Goal: Transaction & Acquisition: Purchase product/service

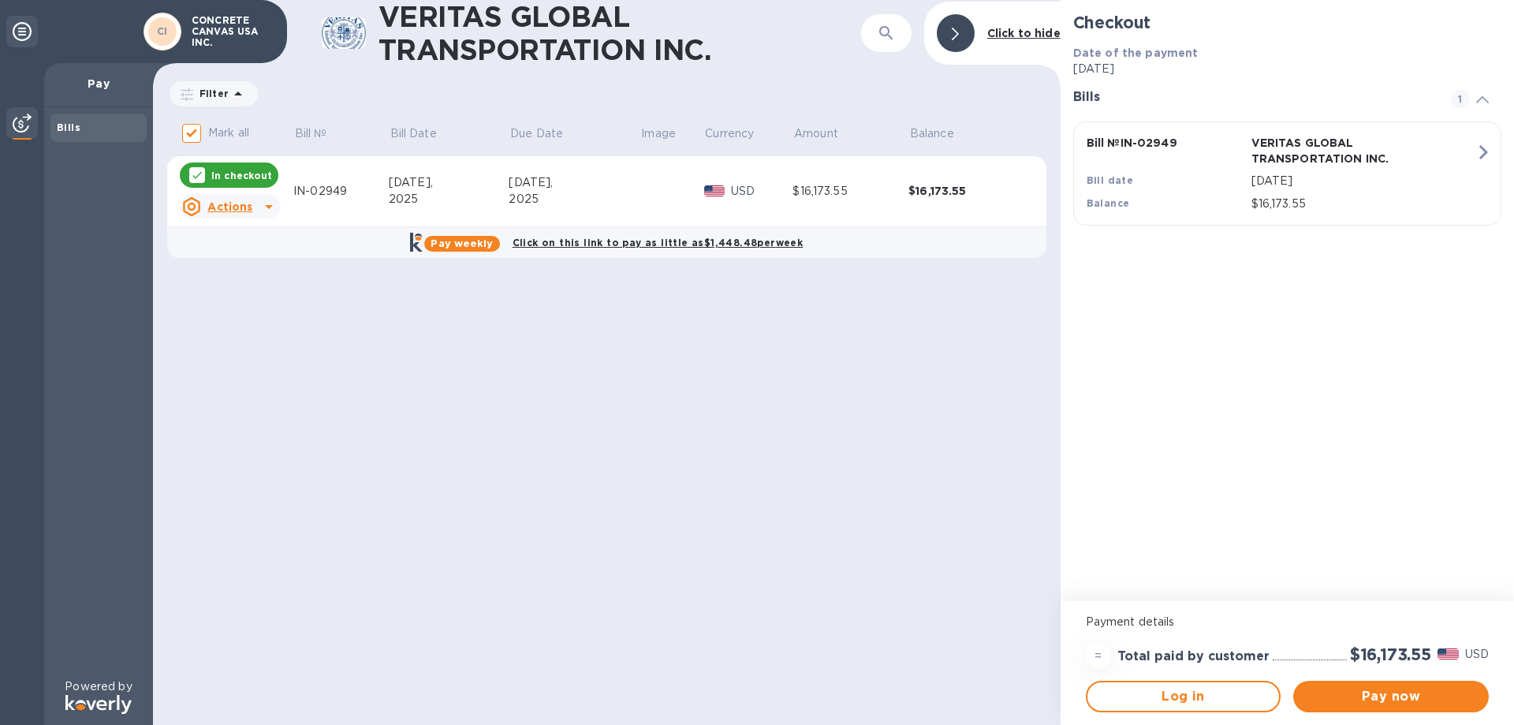
click at [248, 207] on u "Actions" at bounding box center [229, 206] width 45 height 13
click at [1376, 696] on div at bounding box center [757, 362] width 1514 height 725
click at [1393, 699] on span "Pay now" at bounding box center [1391, 696] width 170 height 19
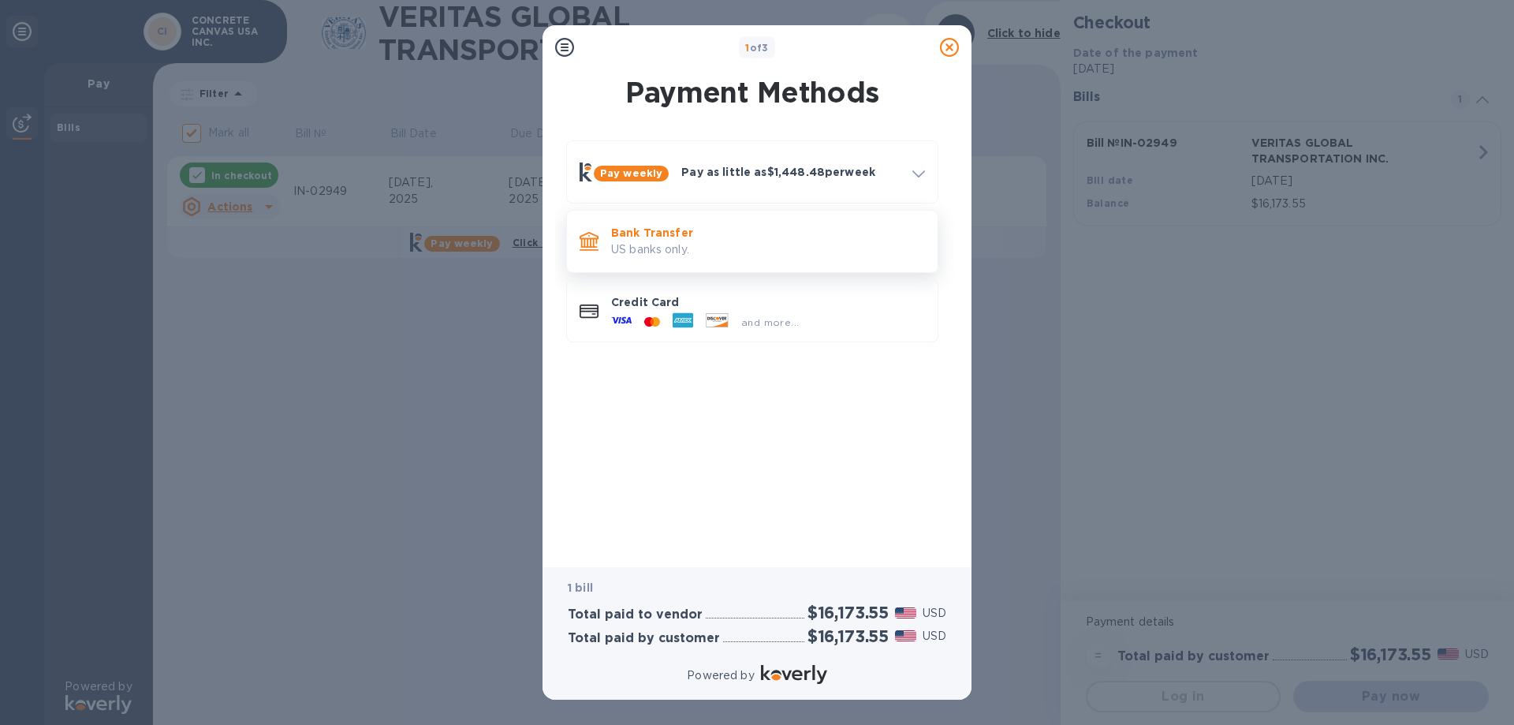
click at [637, 233] on p "Bank Transfer" at bounding box center [768, 233] width 314 height 16
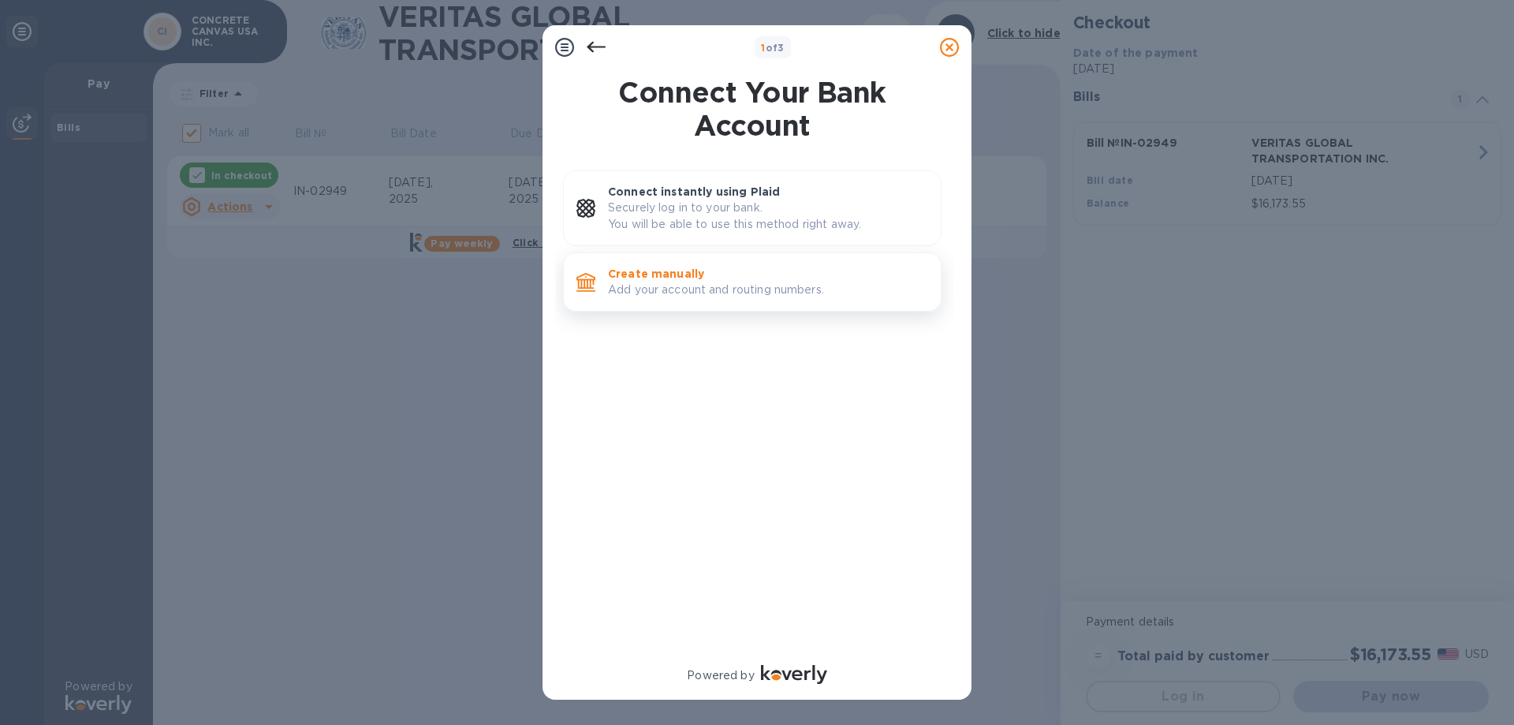
click at [662, 284] on p "Add your account and routing numbers." at bounding box center [768, 290] width 320 height 17
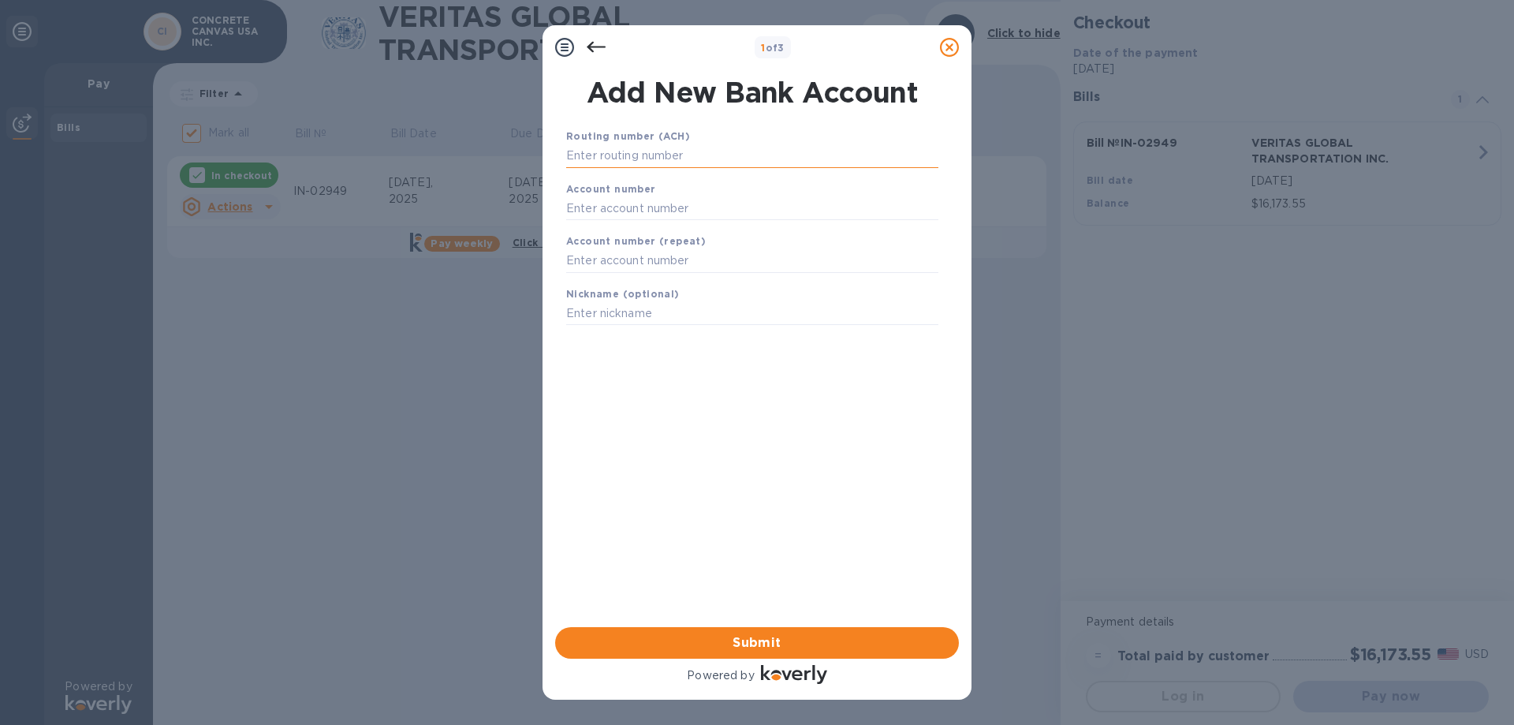
click at [599, 147] on input "text" at bounding box center [752, 156] width 372 height 24
type input "111000753"
type input "1883231456"
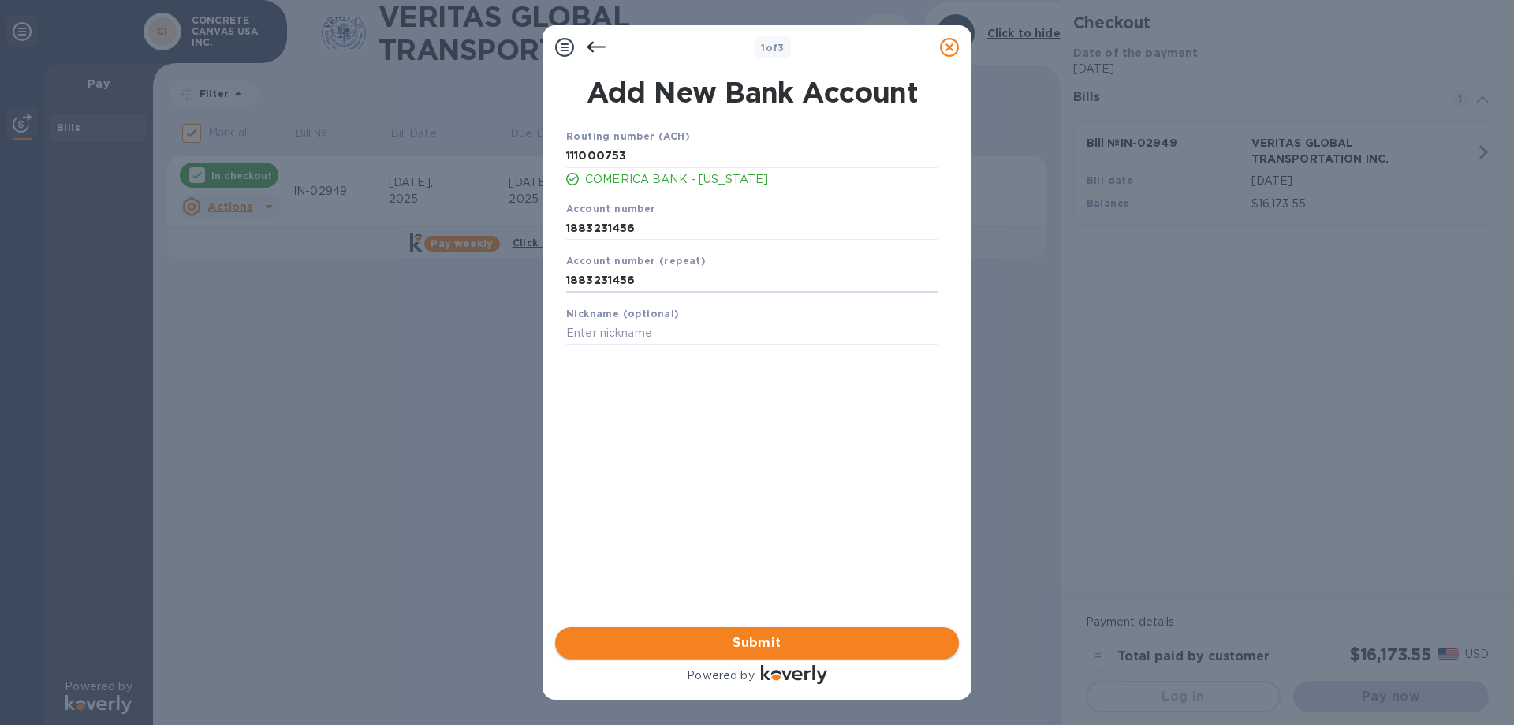
type input "1883231456"
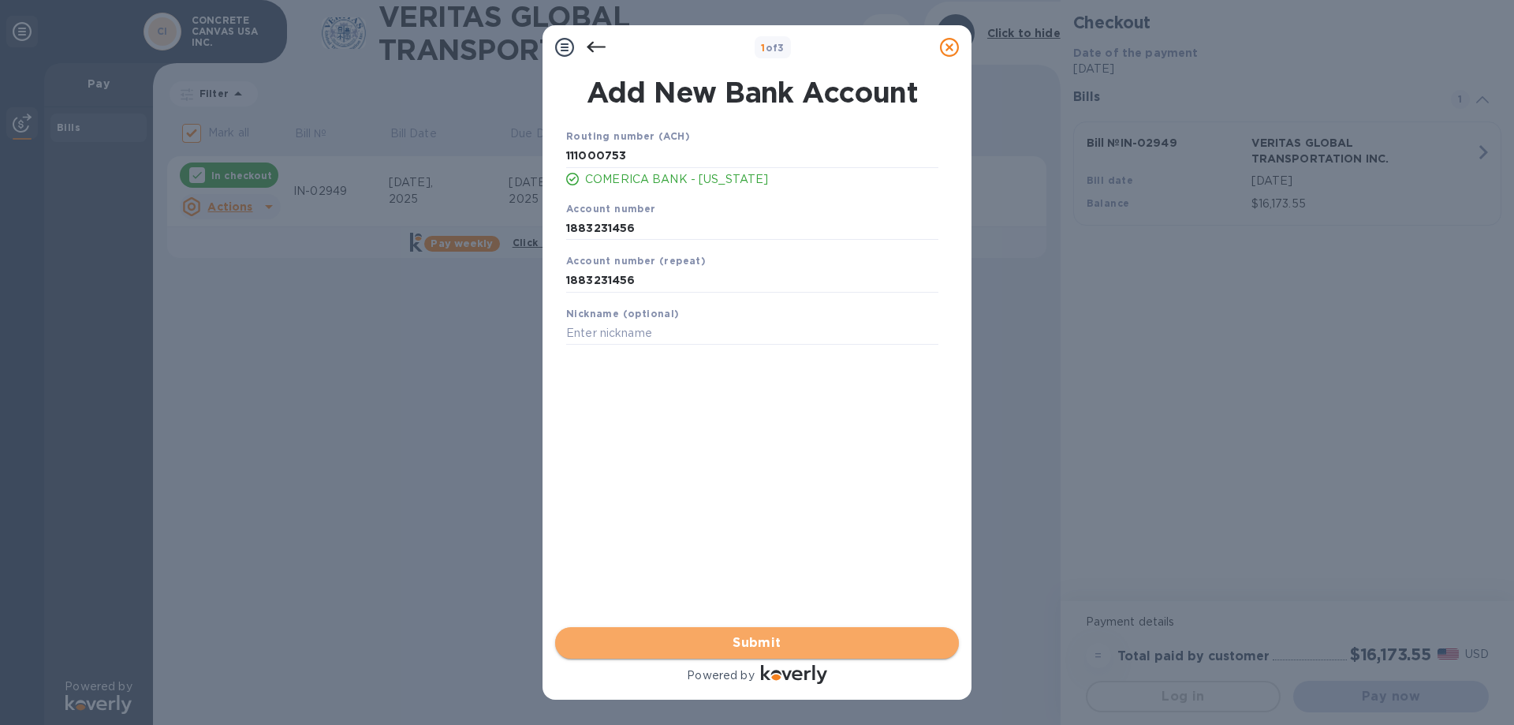
click at [870, 644] on span "Submit" at bounding box center [757, 642] width 379 height 19
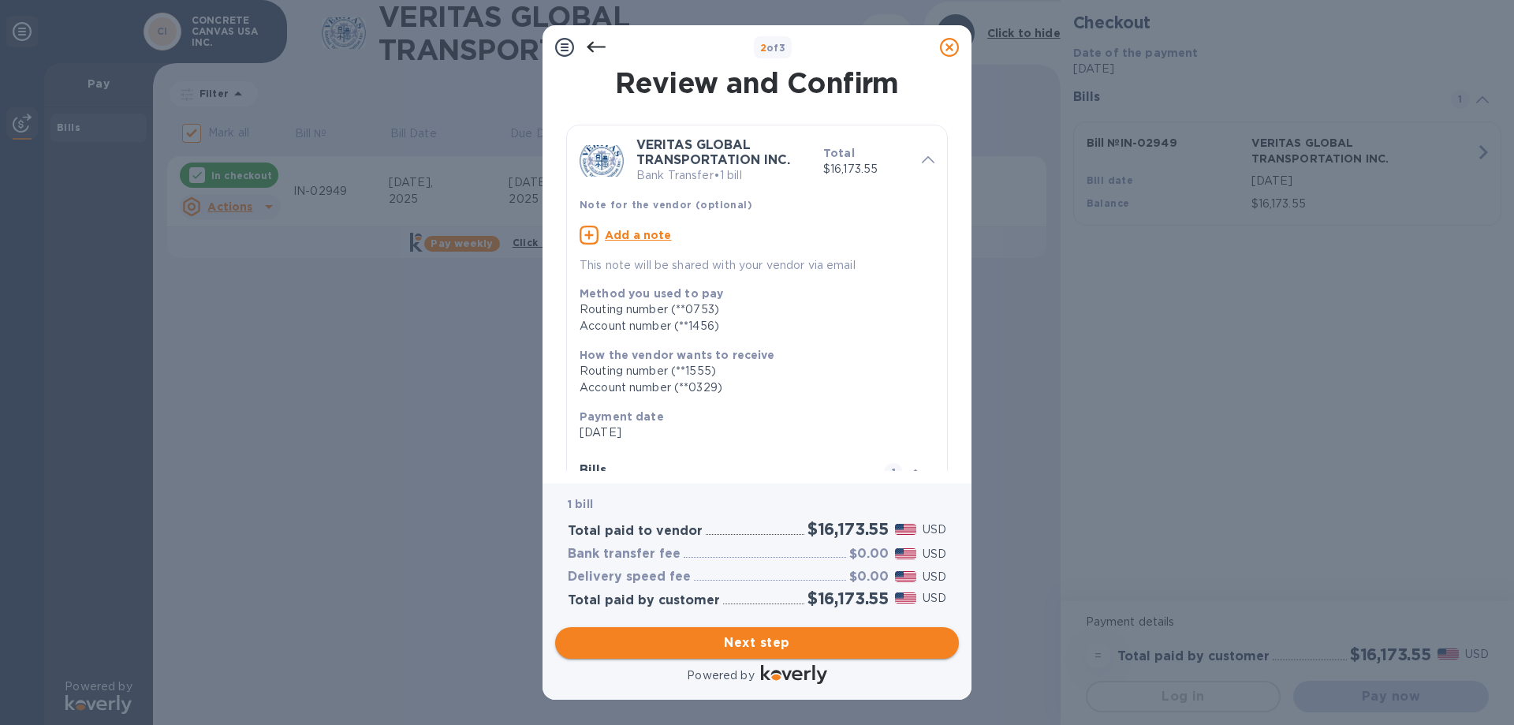
click at [870, 644] on span "Next step" at bounding box center [757, 642] width 379 height 19
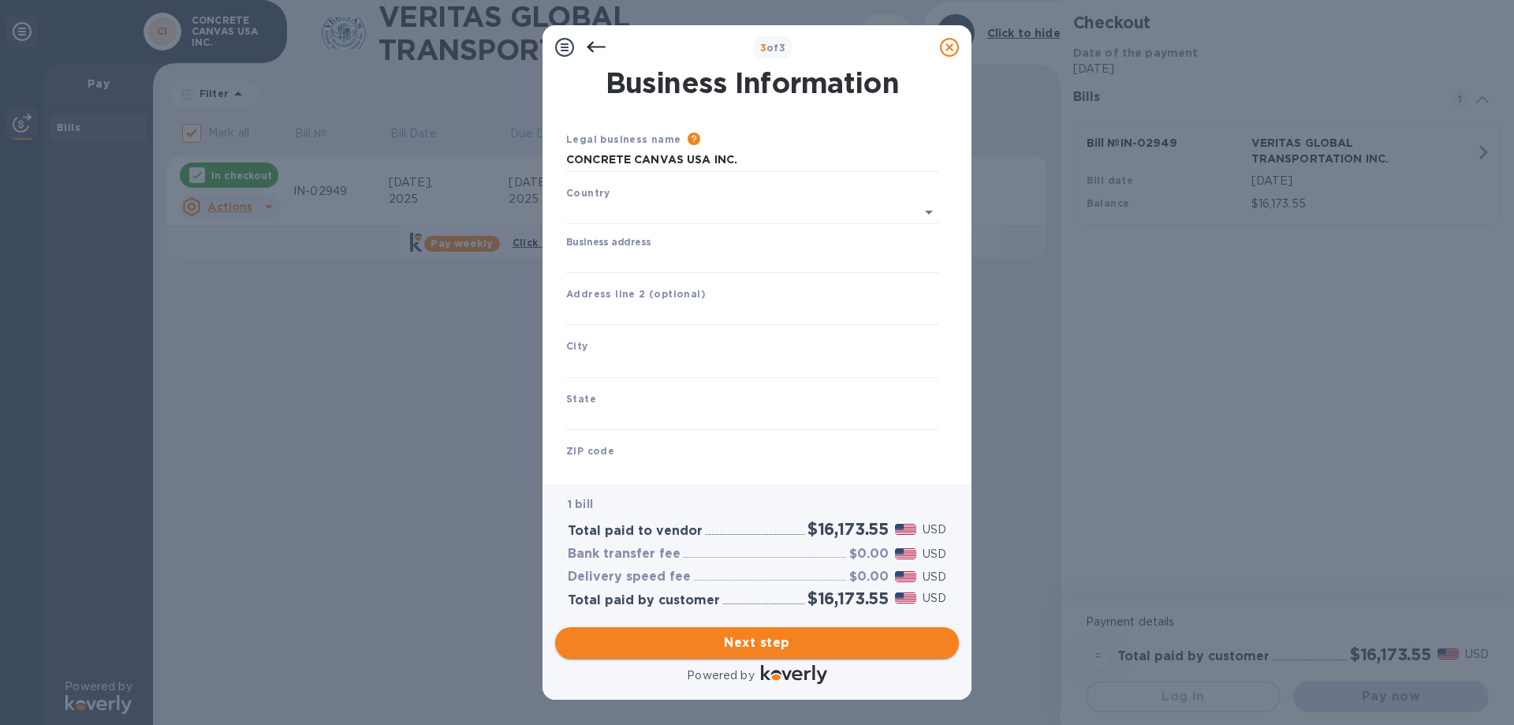
type input "[GEOGRAPHIC_DATA]"
click at [614, 246] on input "Business address" at bounding box center [752, 258] width 372 height 24
type input "[STREET_ADDRESS]"
click at [629, 304] on input "text" at bounding box center [752, 311] width 372 height 24
type input "Ste 120"
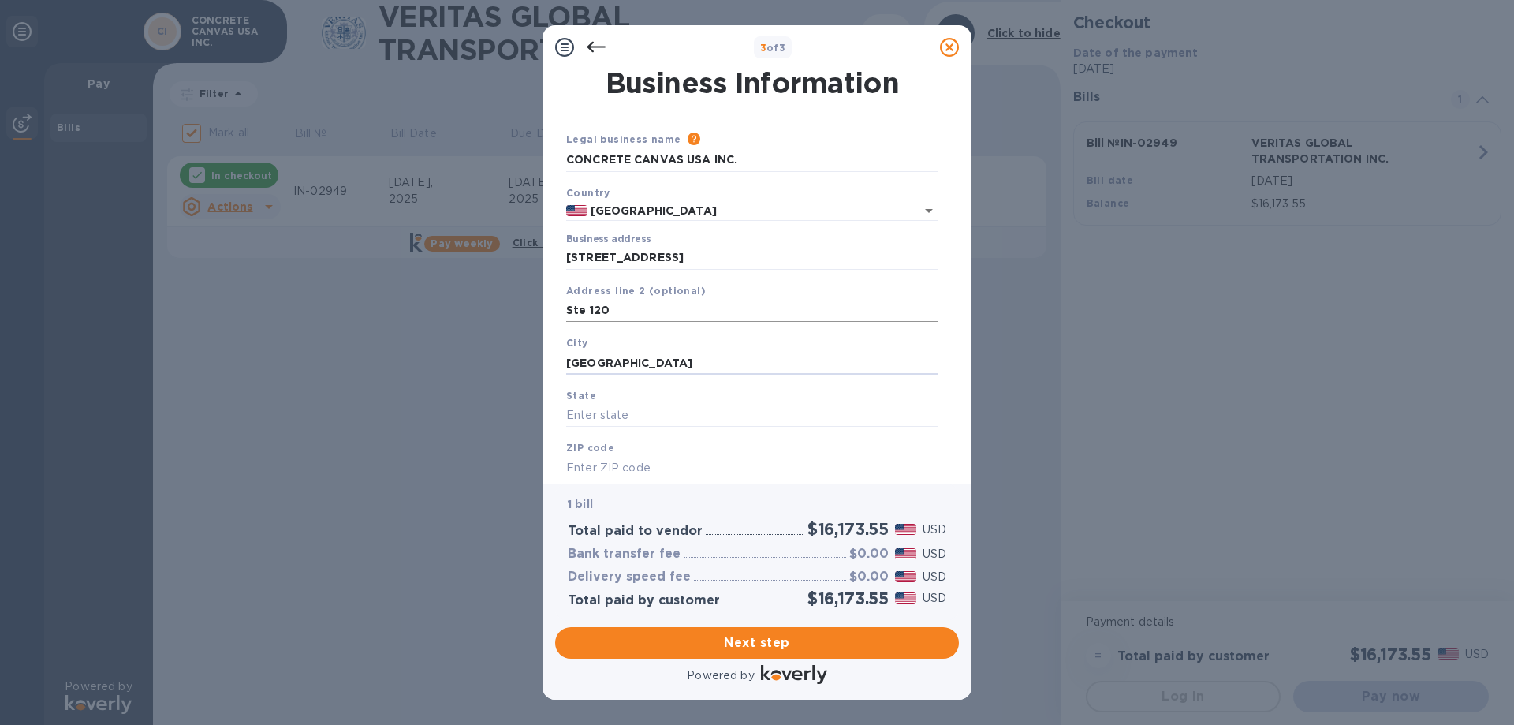
type input "[GEOGRAPHIC_DATA]"
type input "t"
type input "[GEOGRAPHIC_DATA]"
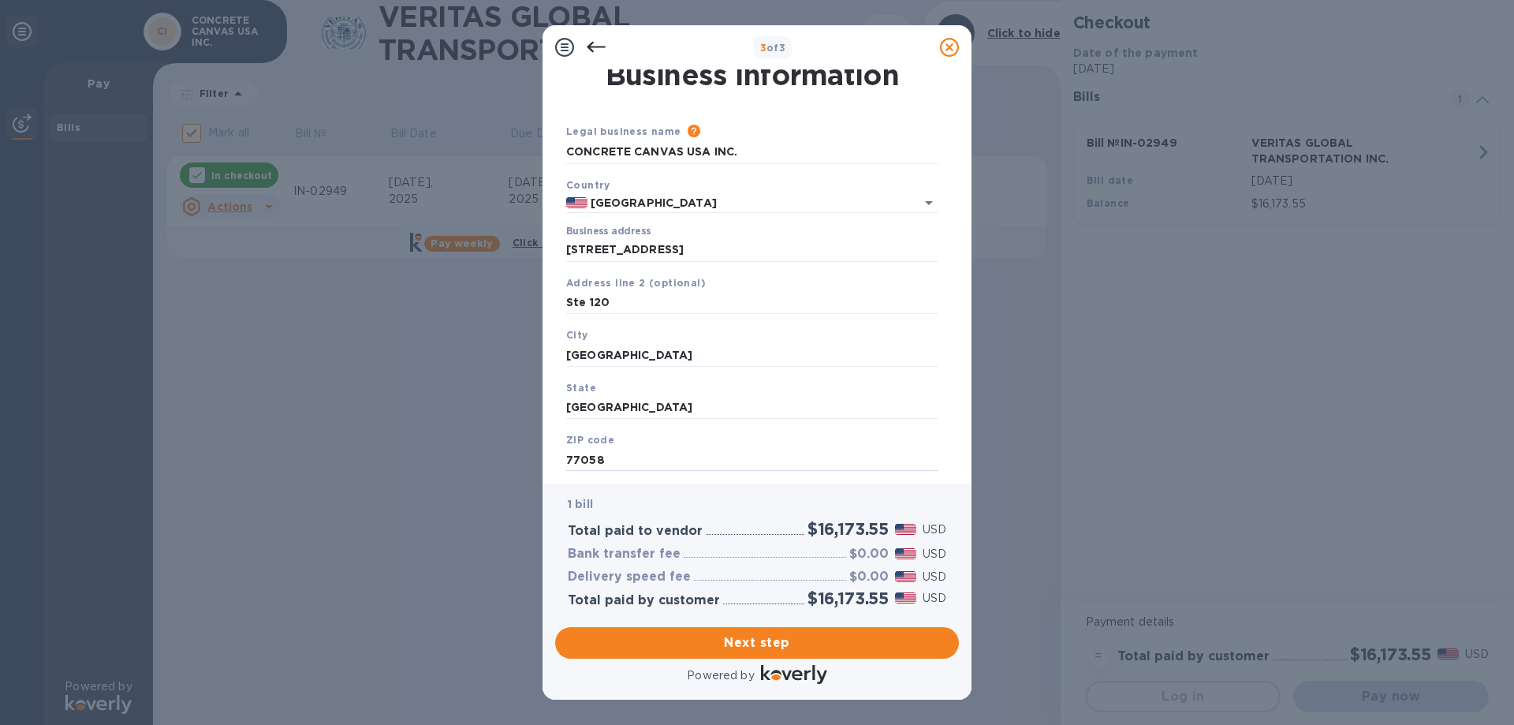
type input "77058"
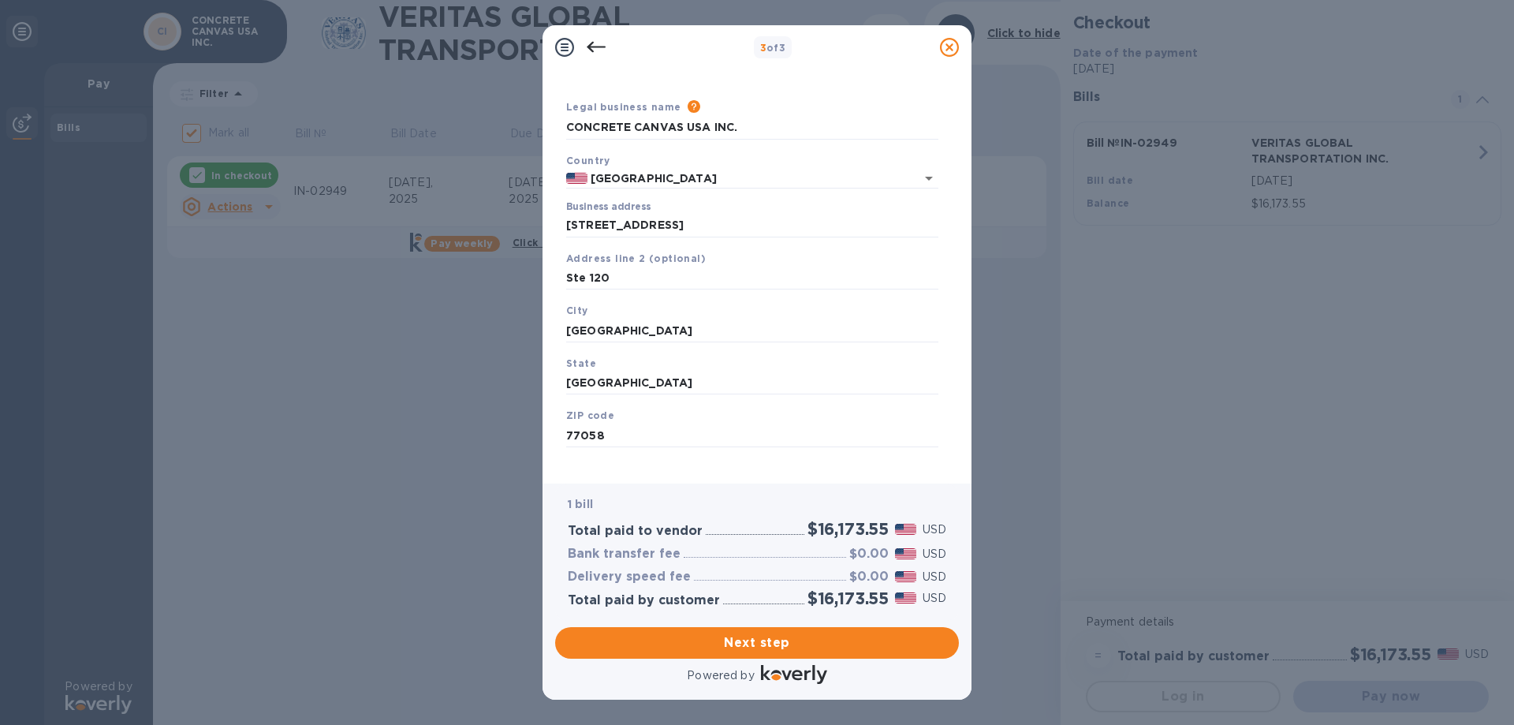
scroll to position [47, 0]
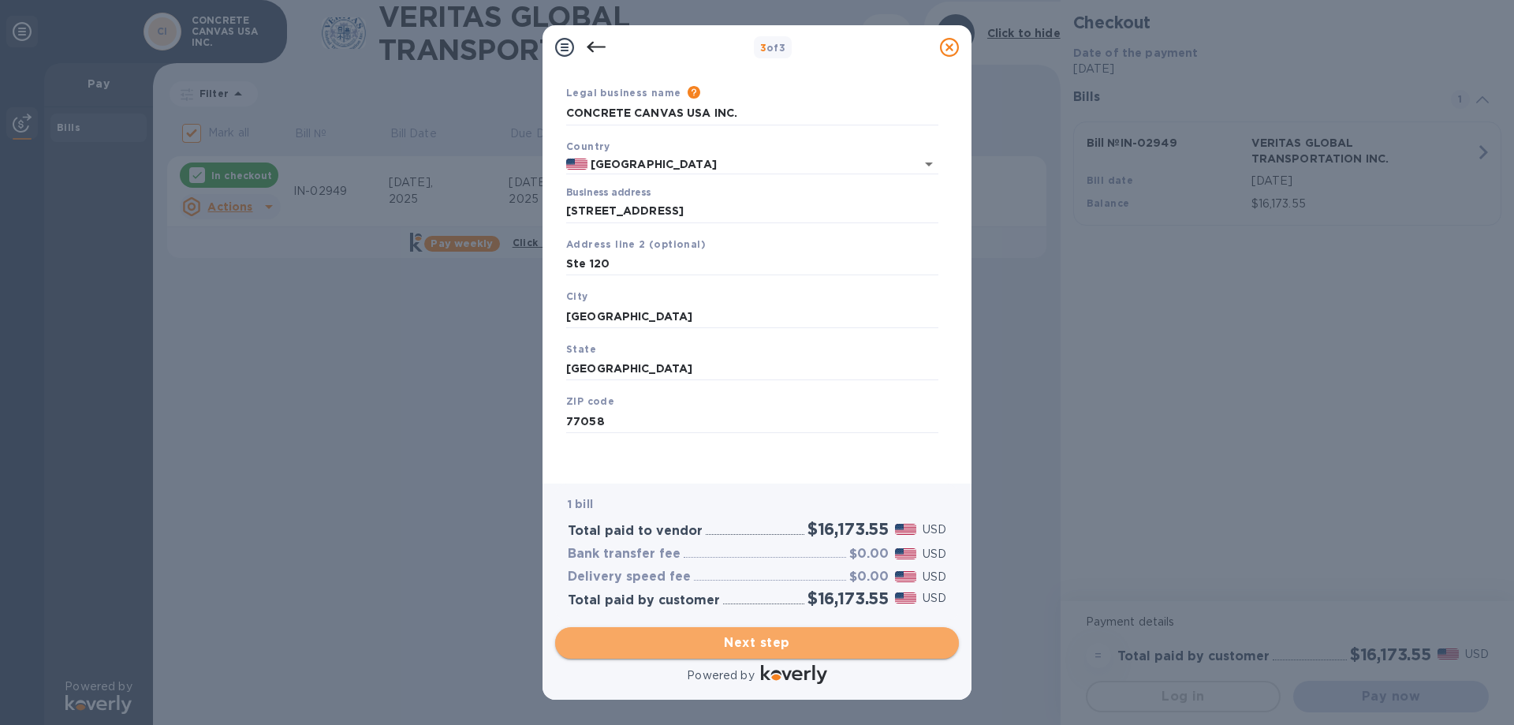
click at [788, 644] on span "Next step" at bounding box center [757, 642] width 379 height 19
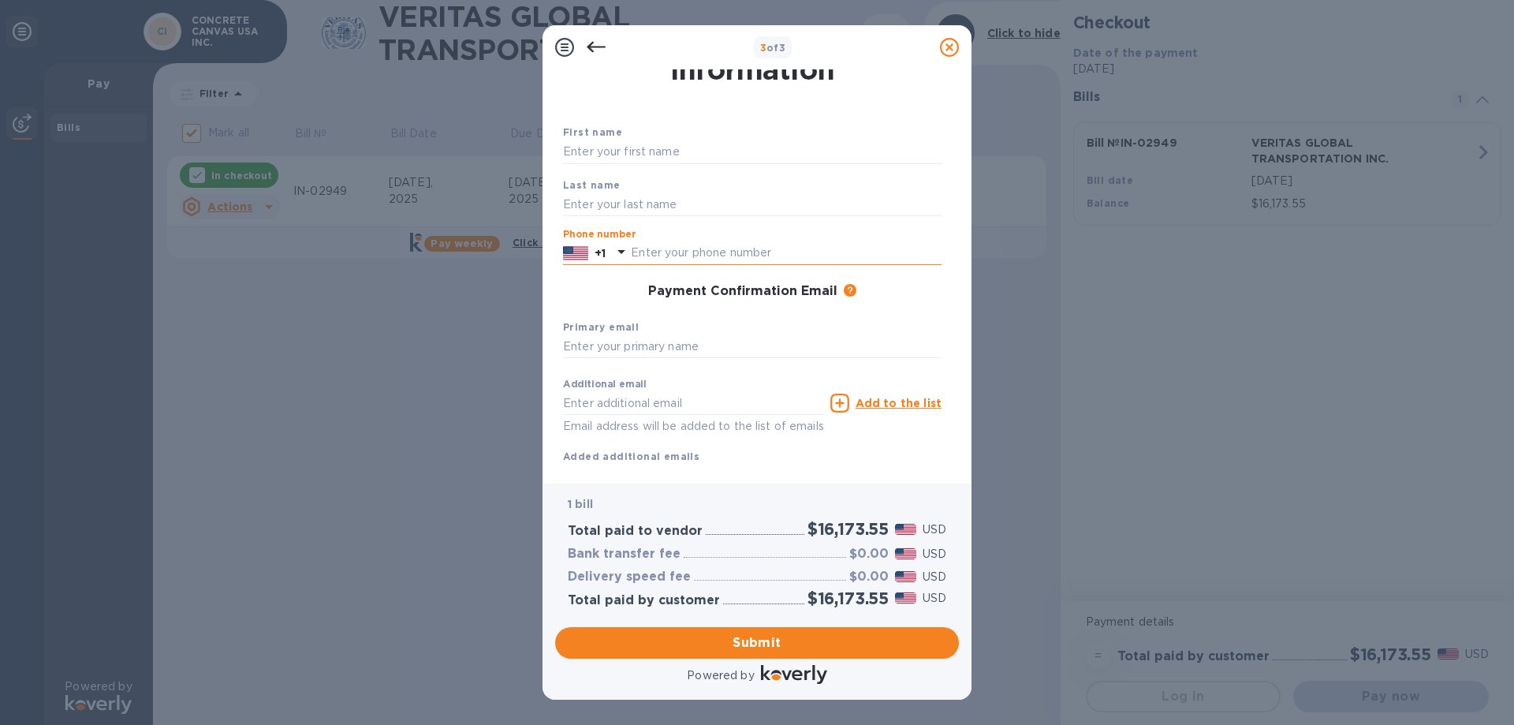
click at [681, 250] on input "text" at bounding box center [786, 253] width 311 height 24
click at [617, 148] on input "text" at bounding box center [752, 152] width 379 height 24
type input "[PERSON_NAME]"
type input "2819600168"
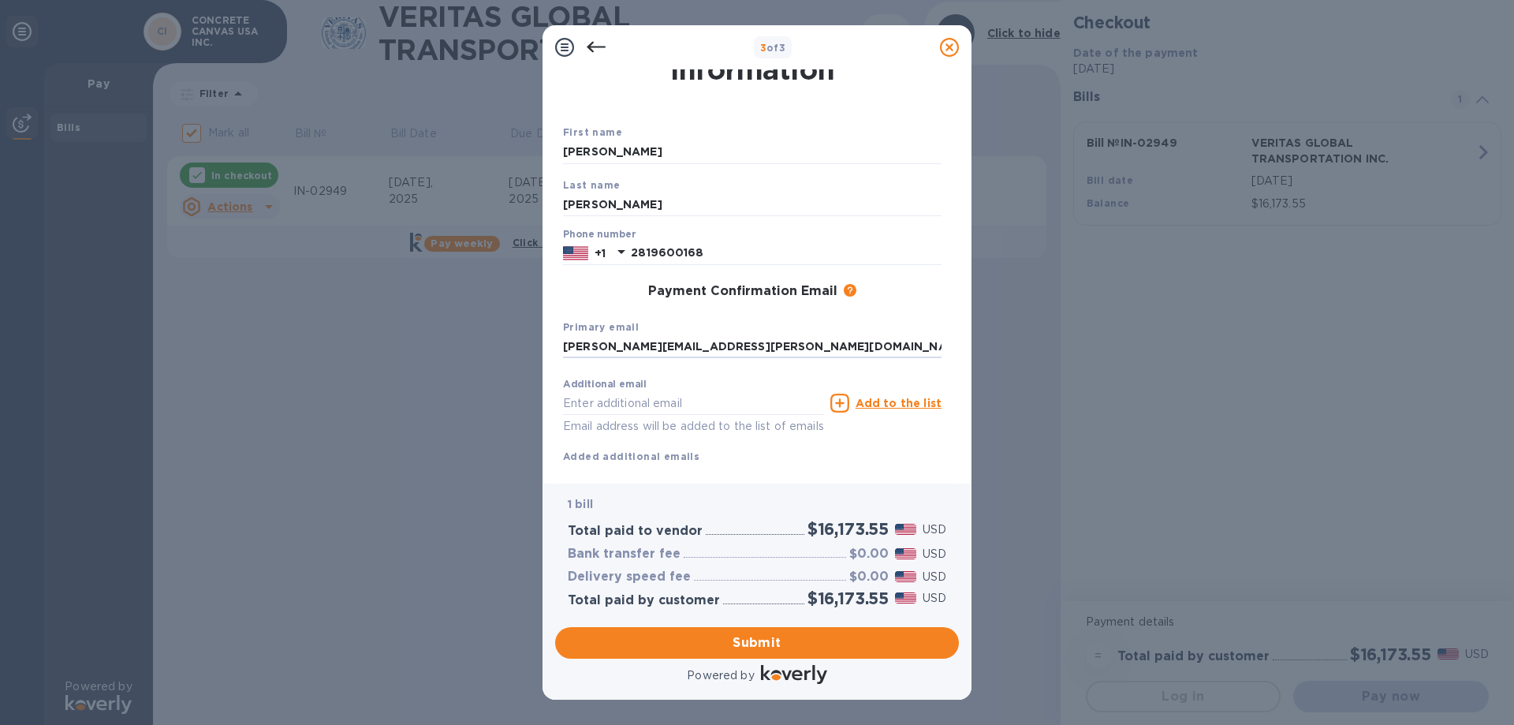
type input "[PERSON_NAME][EMAIL_ADDRESS][PERSON_NAME][DOMAIN_NAME]"
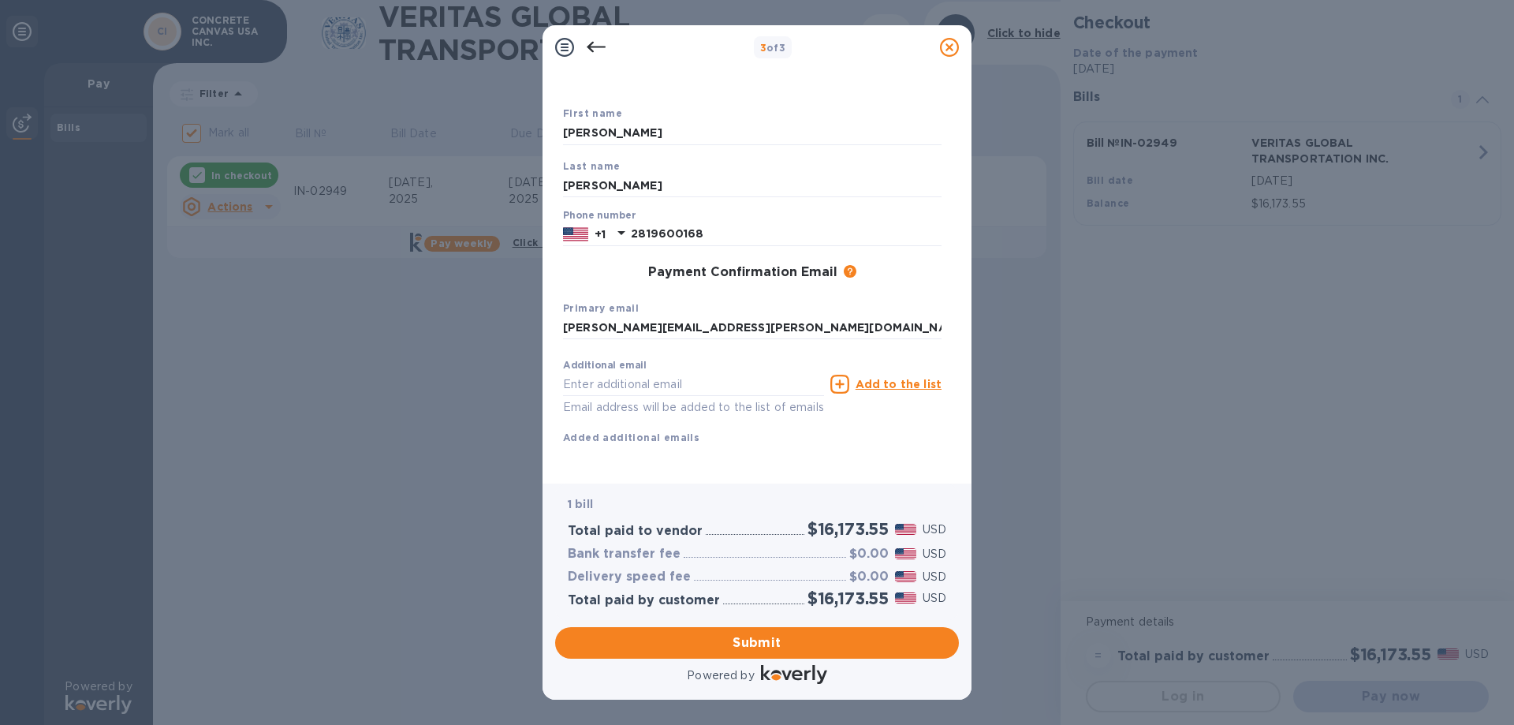
scroll to position [84, 0]
click at [773, 644] on span "Submit" at bounding box center [757, 642] width 379 height 19
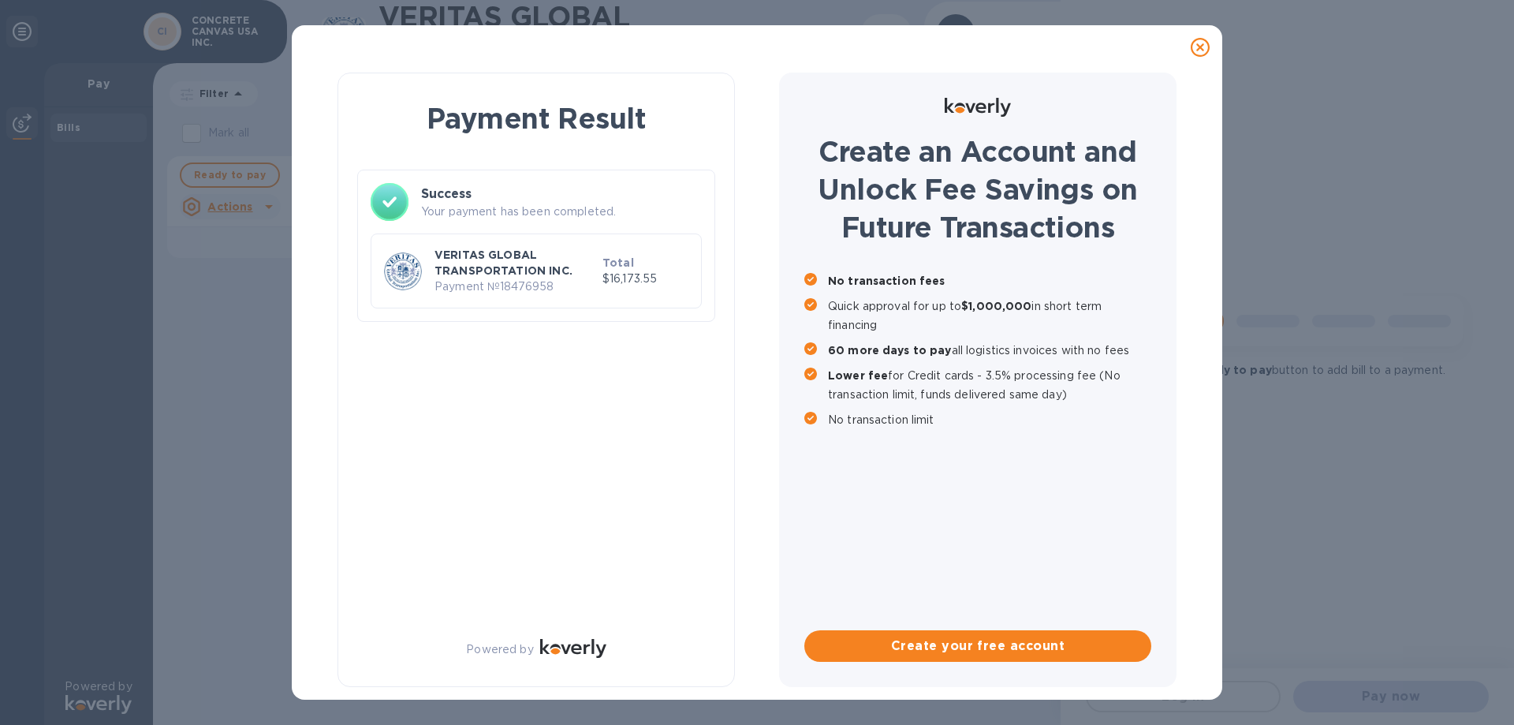
checkbox input "false"
